Goal: Information Seeking & Learning: Check status

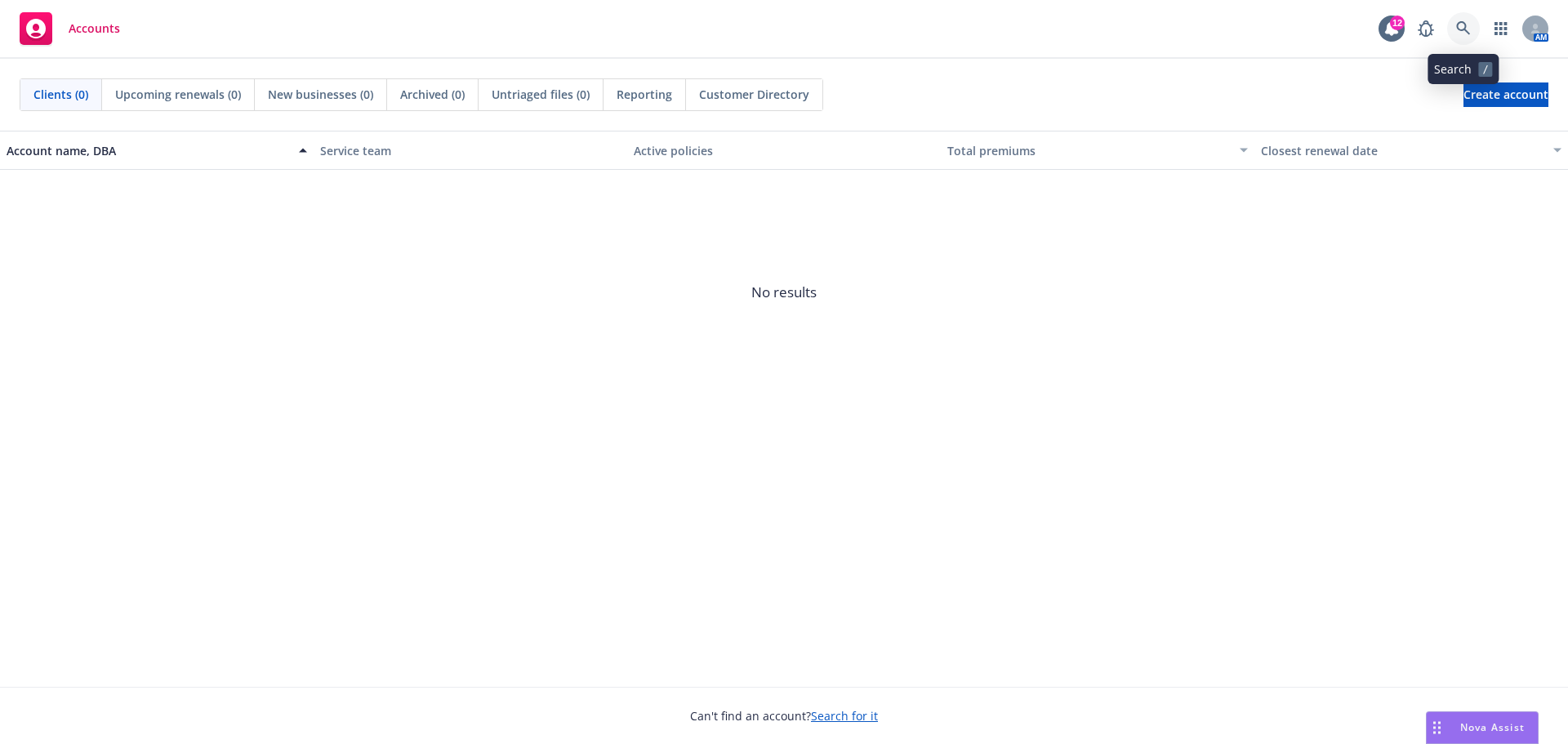
click at [1465, 34] on icon at bounding box center [1464, 29] width 15 height 15
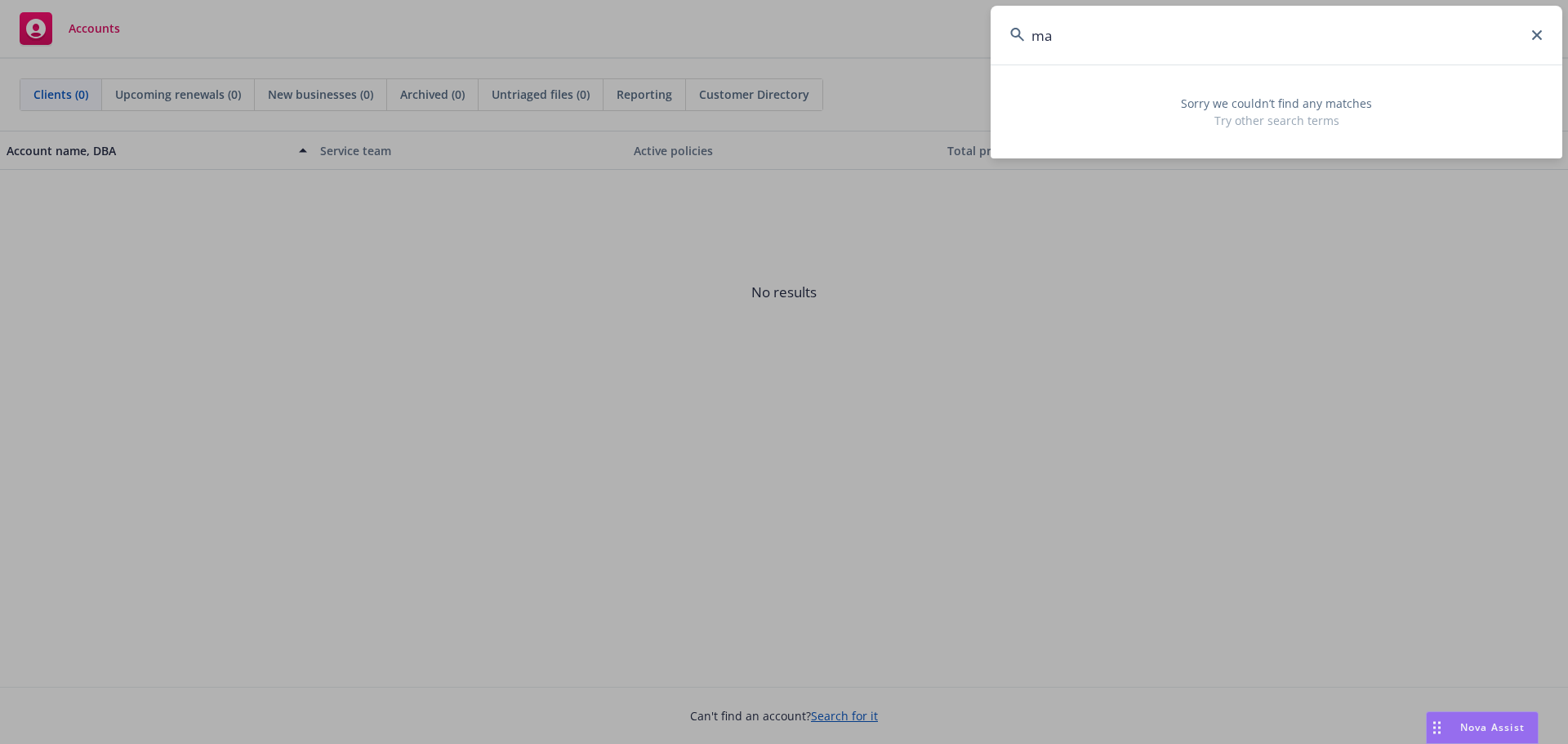
type input "m"
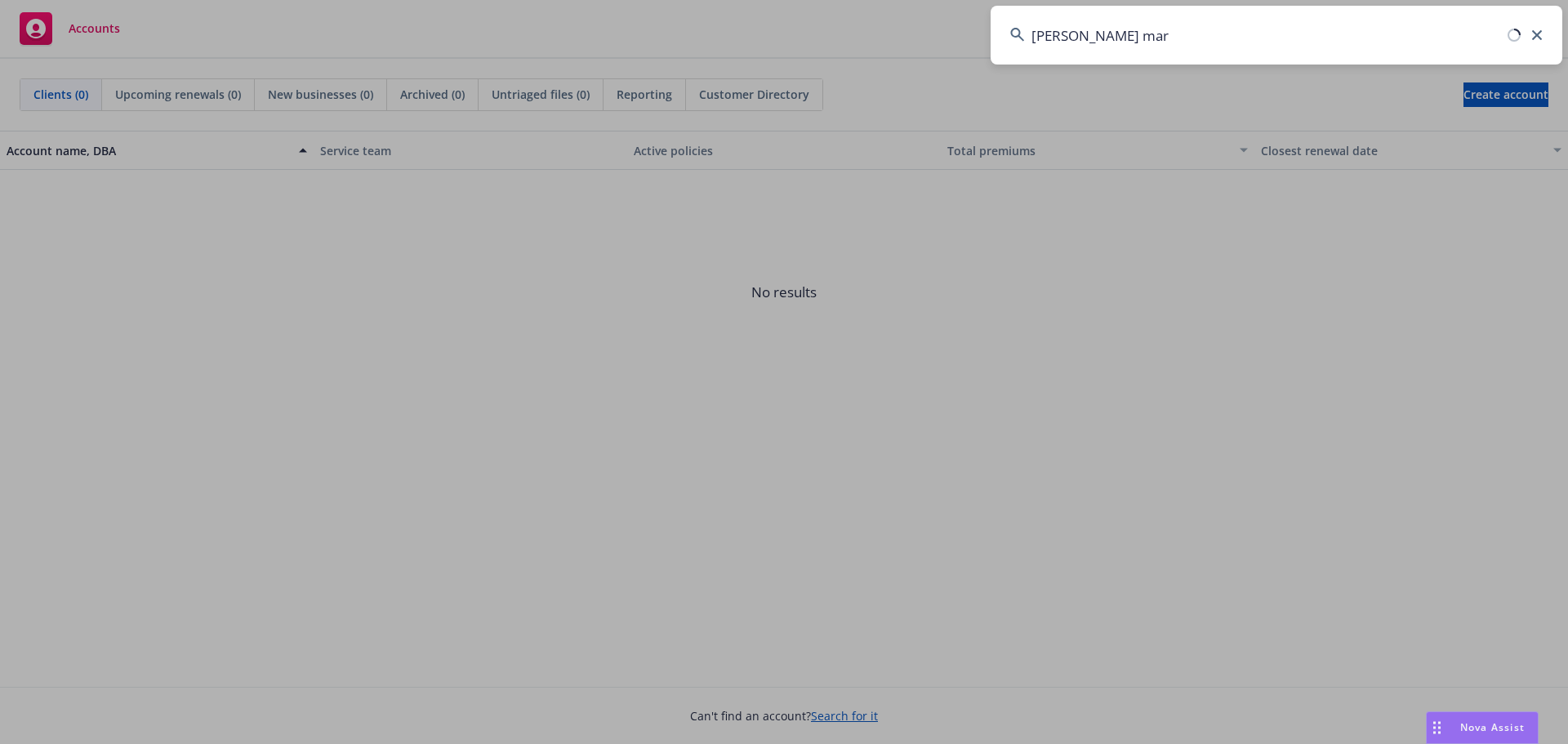
type input "[PERSON_NAME]"
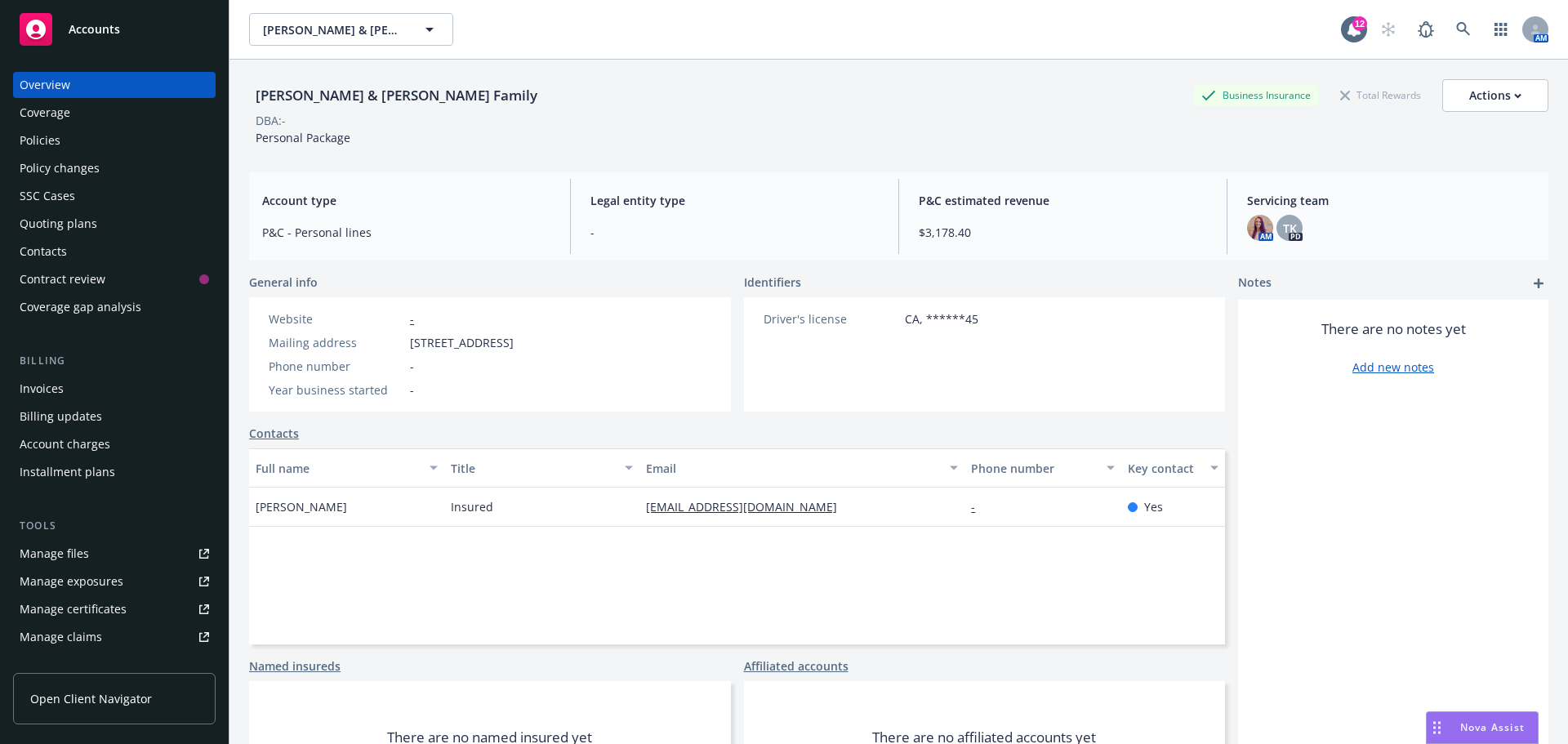
click at [105, 134] on div "Policies" at bounding box center [114, 141] width 189 height 26
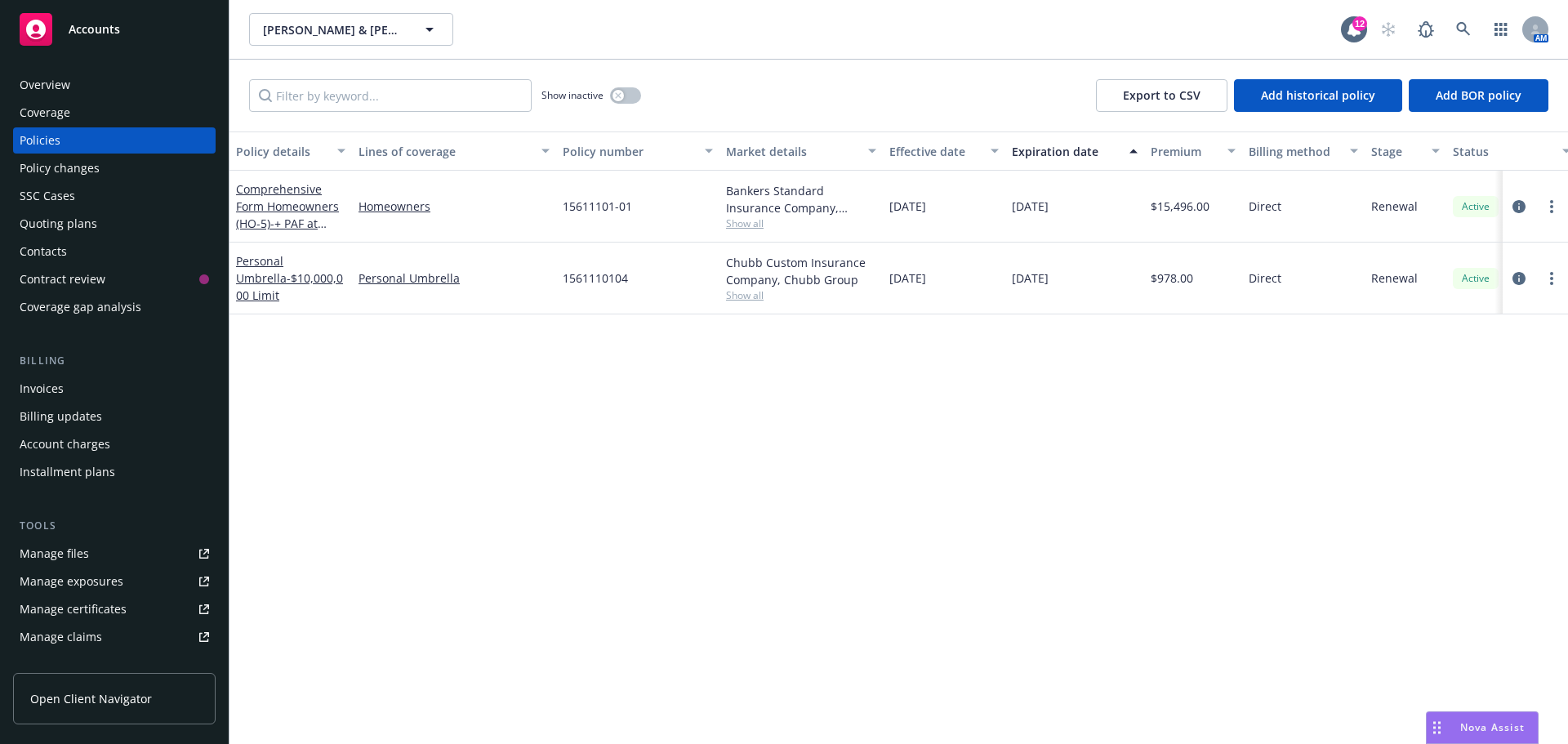
click at [95, 97] on div "Overview" at bounding box center [114, 85] width 189 height 26
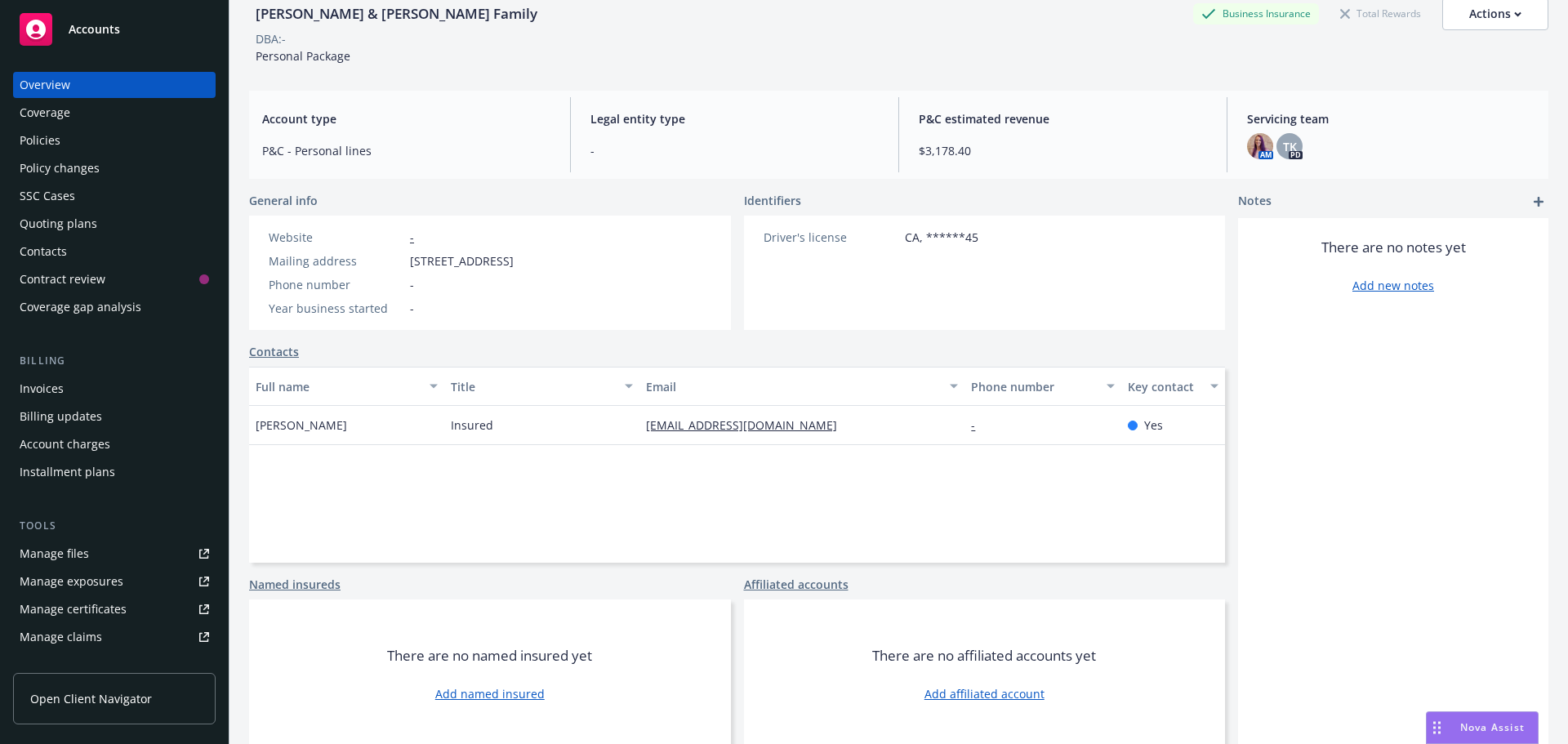
scroll to position [86, 0]
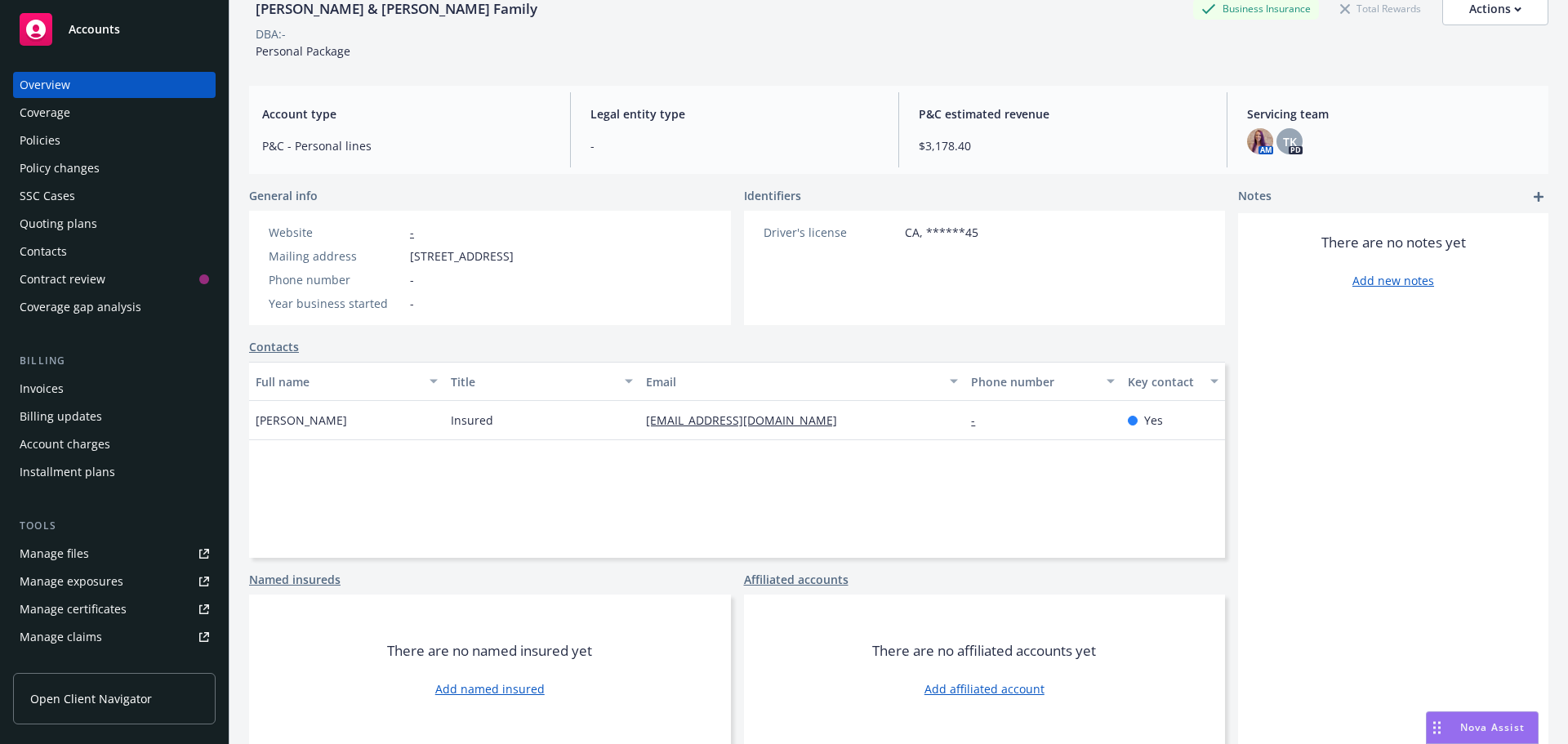
click at [105, 113] on div "Coverage" at bounding box center [114, 112] width 189 height 26
